Goal: Use online tool/utility: Use online tool/utility

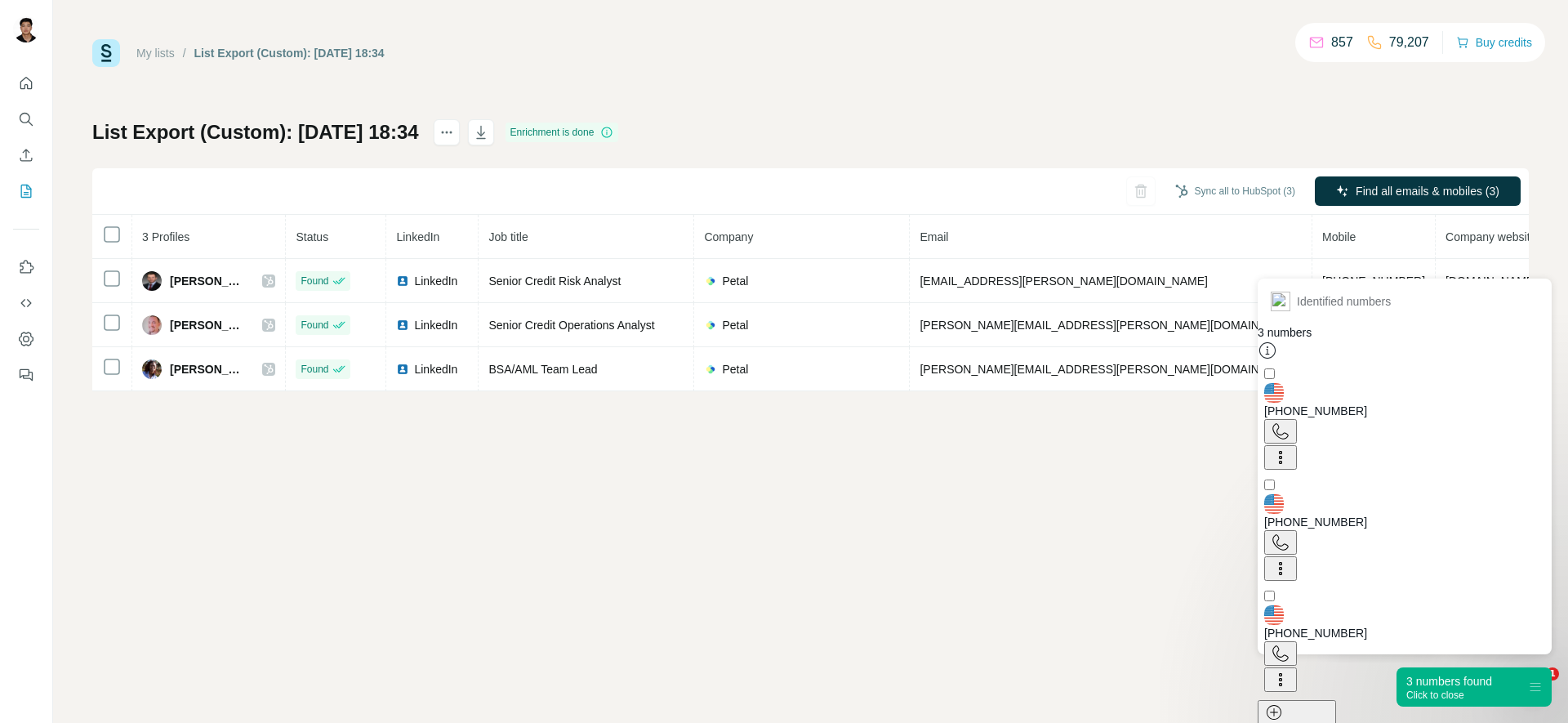
click at [1290, 421] on icon at bounding box center [1280, 431] width 19 height 19
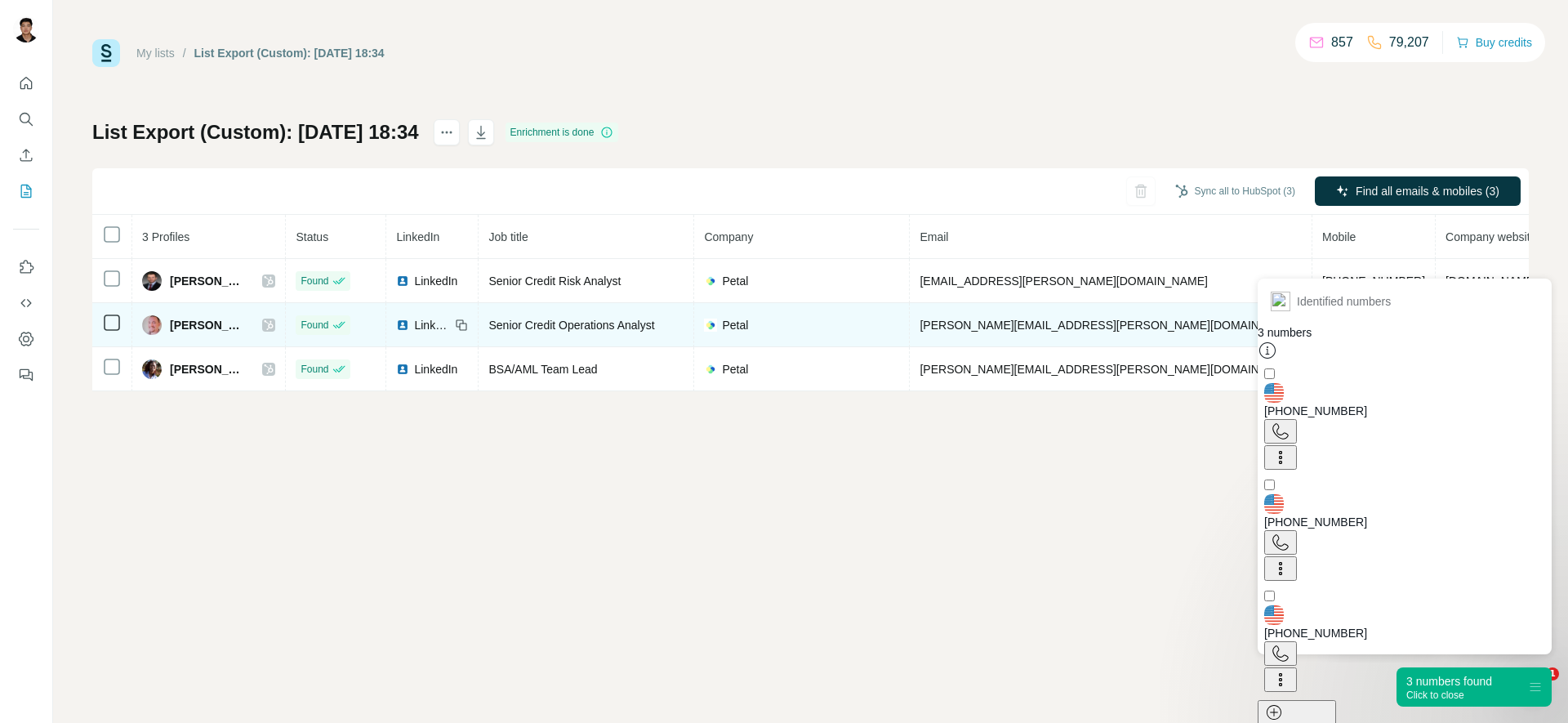
click at [429, 325] on span "LinkedIn" at bounding box center [431, 324] width 36 height 16
click at [468, 325] on icon at bounding box center [462, 325] width 13 height 13
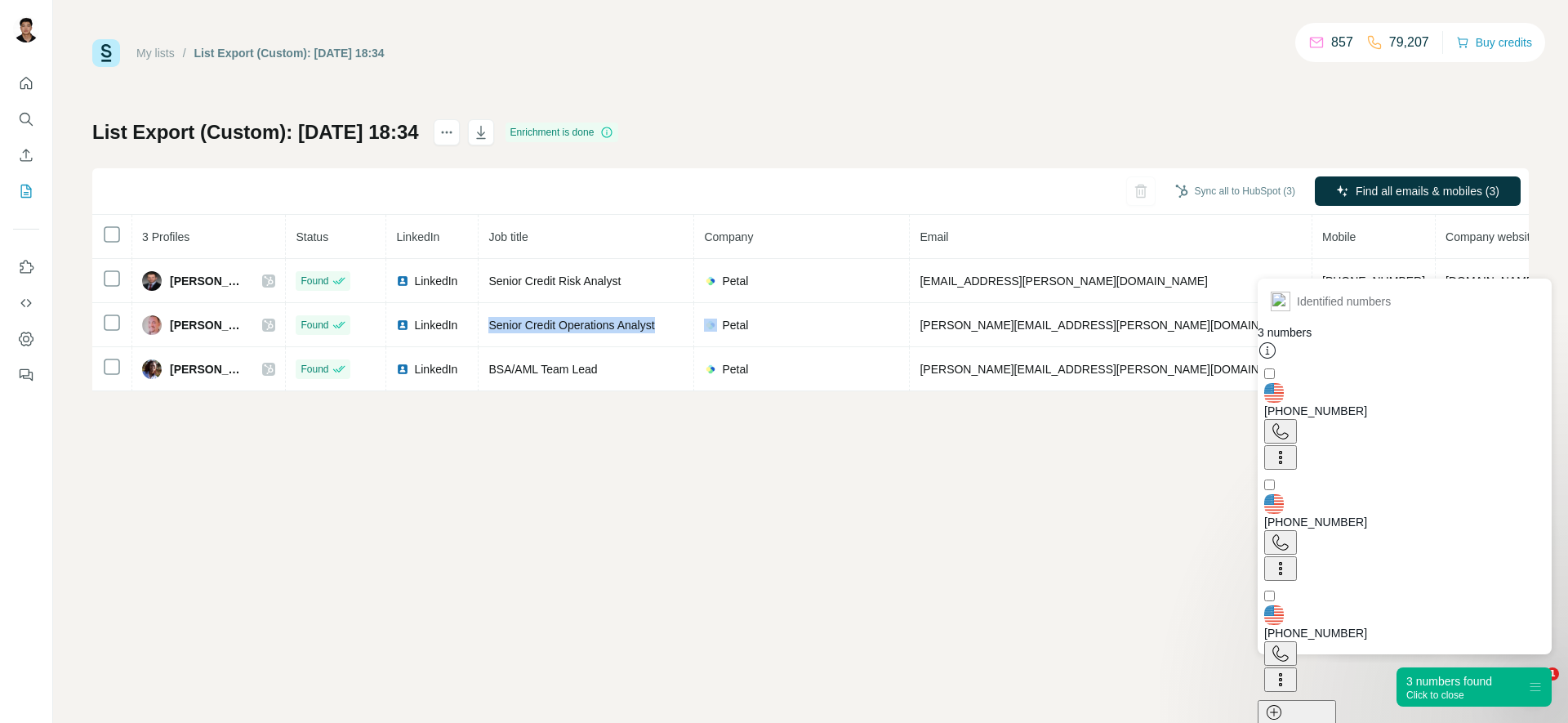
click at [1290, 643] on icon at bounding box center [1280, 653] width 19 height 19
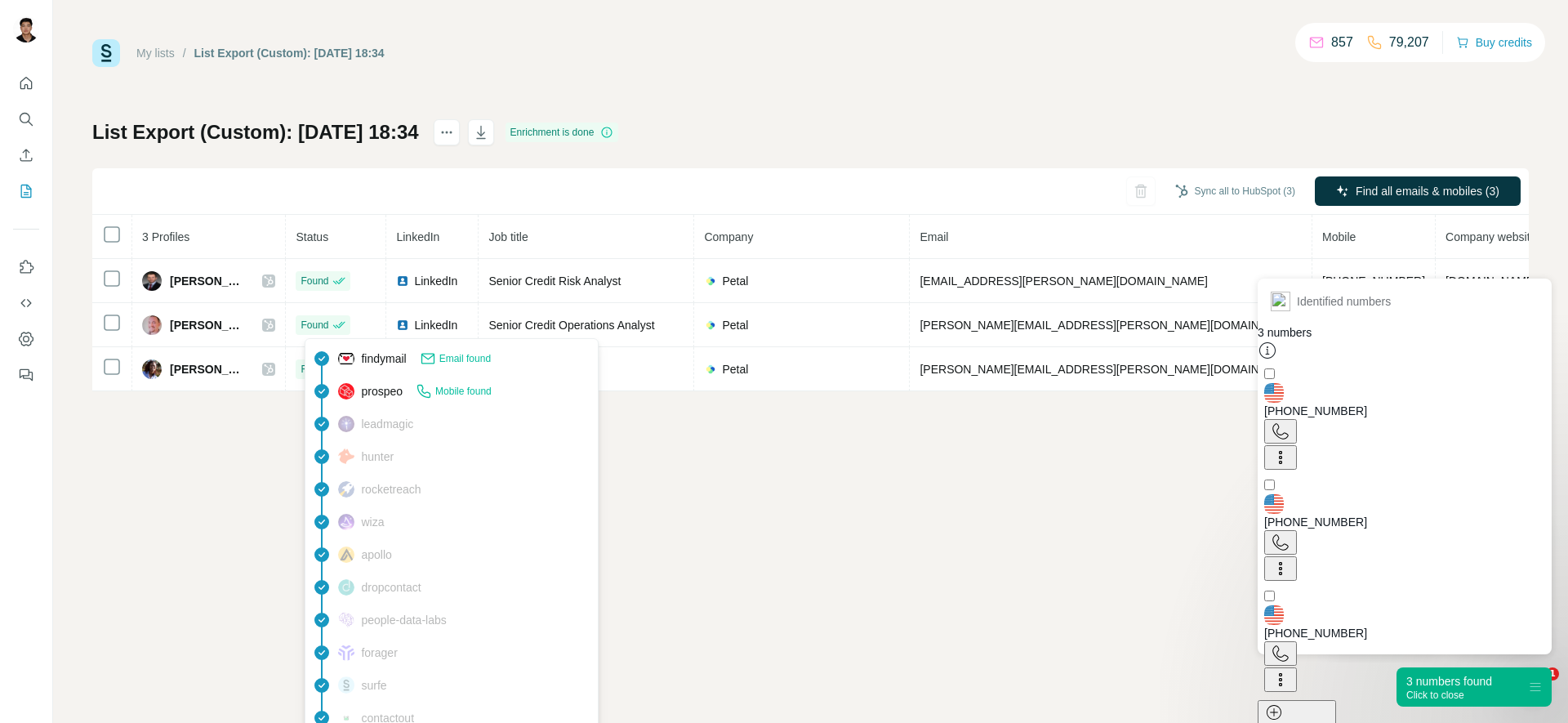
click at [401, 455] on div "hunter" at bounding box center [451, 456] width 286 height 33
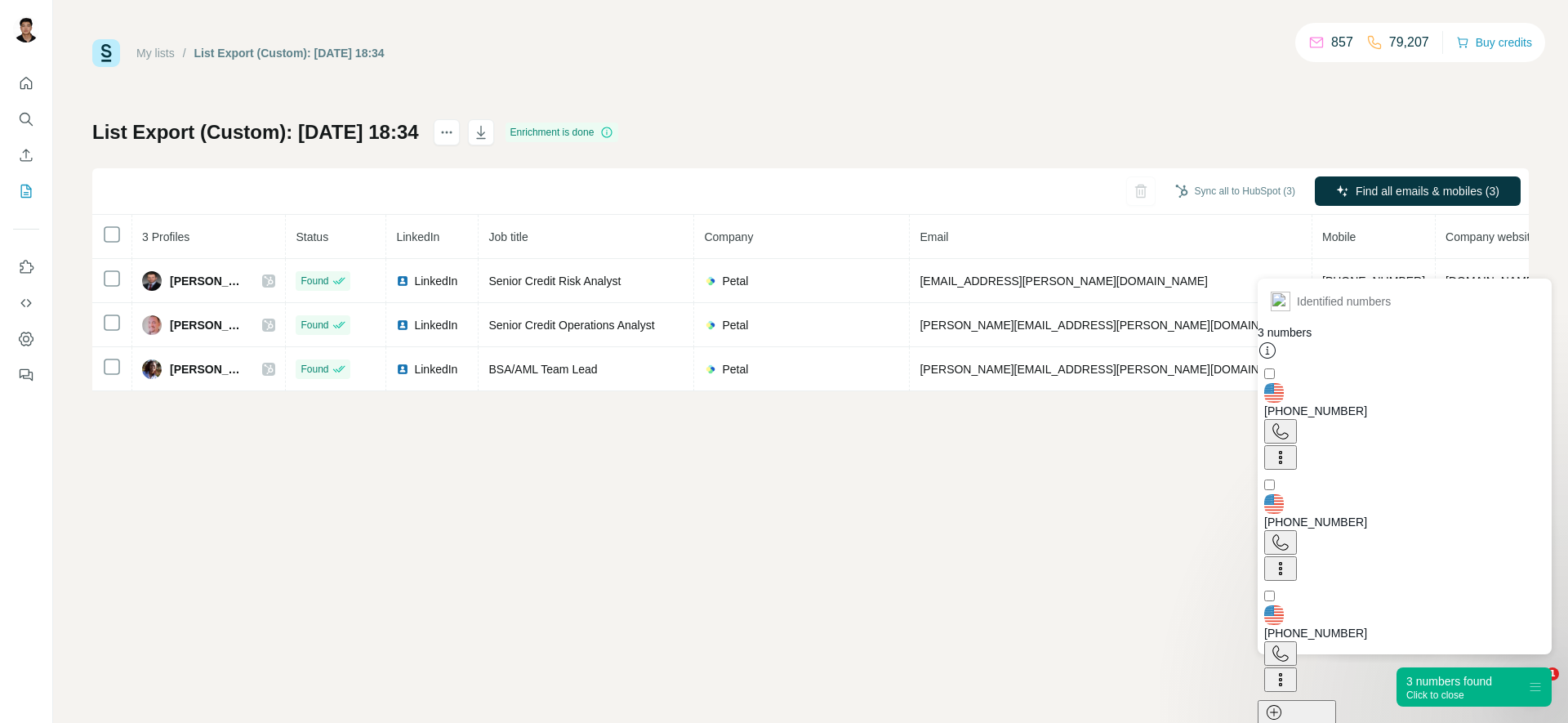
click at [417, 454] on div "My lists / List Export (Custom): [DATE] 18:34 857 79,207 Buy credits List Expor…" at bounding box center [810, 361] width 1514 height 723
